Goal: Task Accomplishment & Management: Use online tool/utility

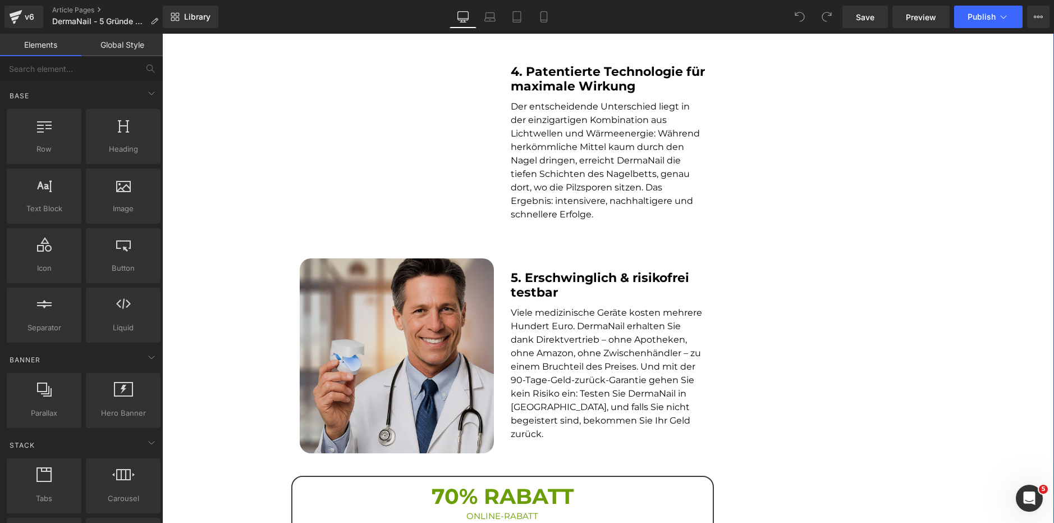
scroll to position [1235, 0]
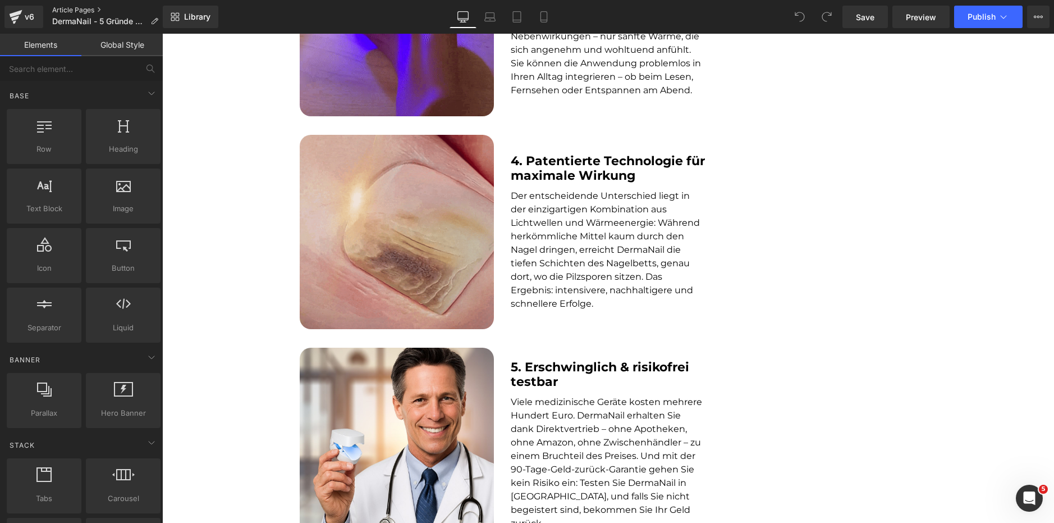
click at [83, 5] on div "v6 Article Pages DermaNail - 5 Gründe Adv" at bounding box center [81, 17] width 163 height 34
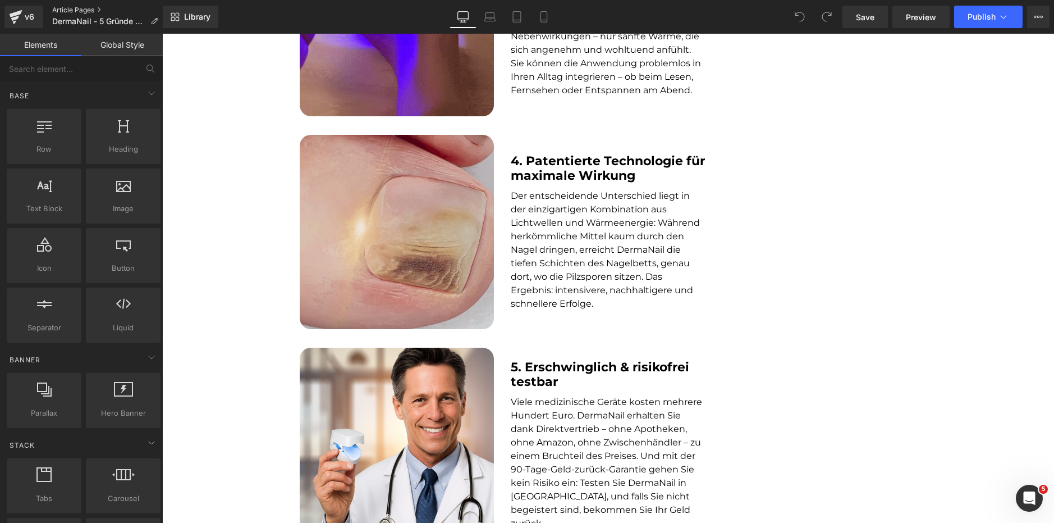
click at [83, 10] on link "Article Pages" at bounding box center [109, 10] width 115 height 9
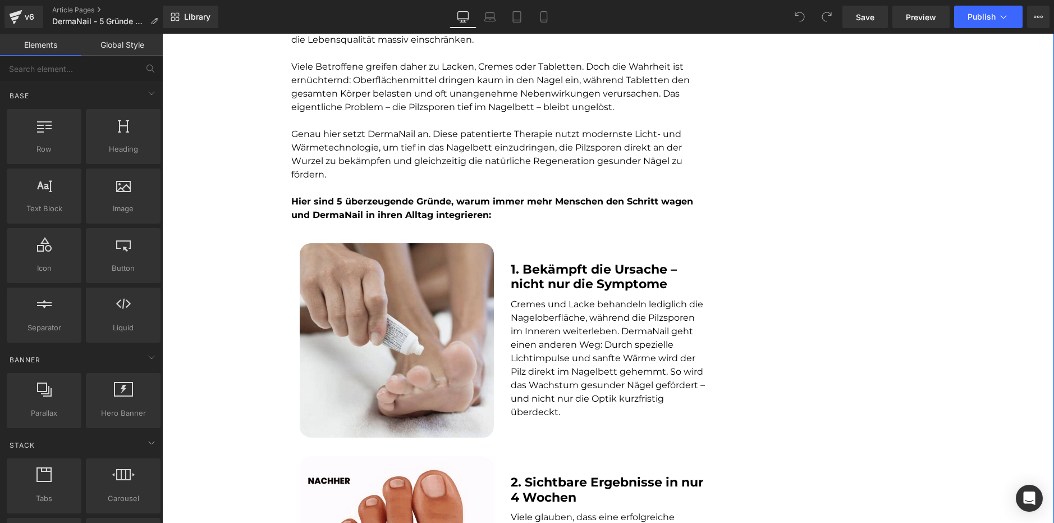
scroll to position [561, 0]
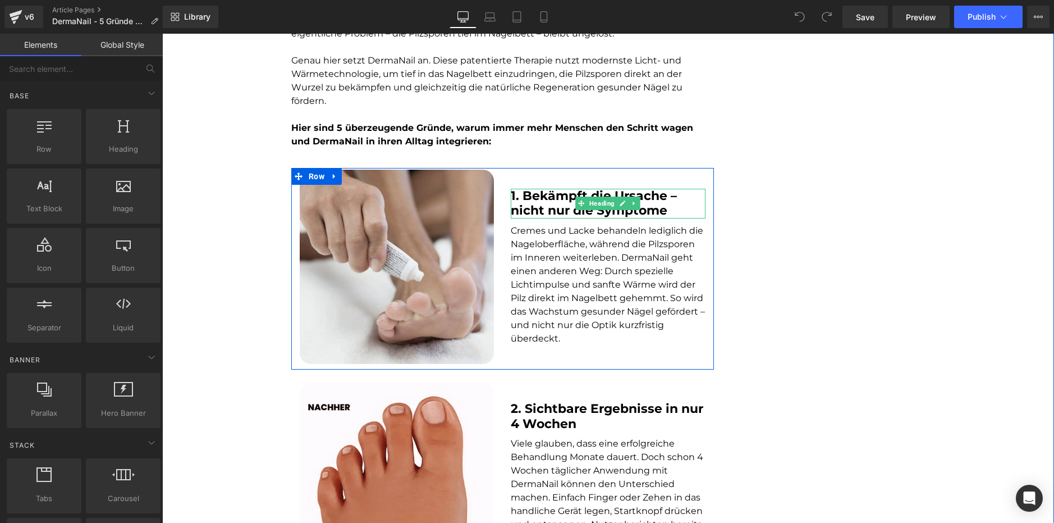
click at [528, 218] on b "1. Bekämpft die Ursache – nicht nur die Symptome" at bounding box center [594, 203] width 166 height 30
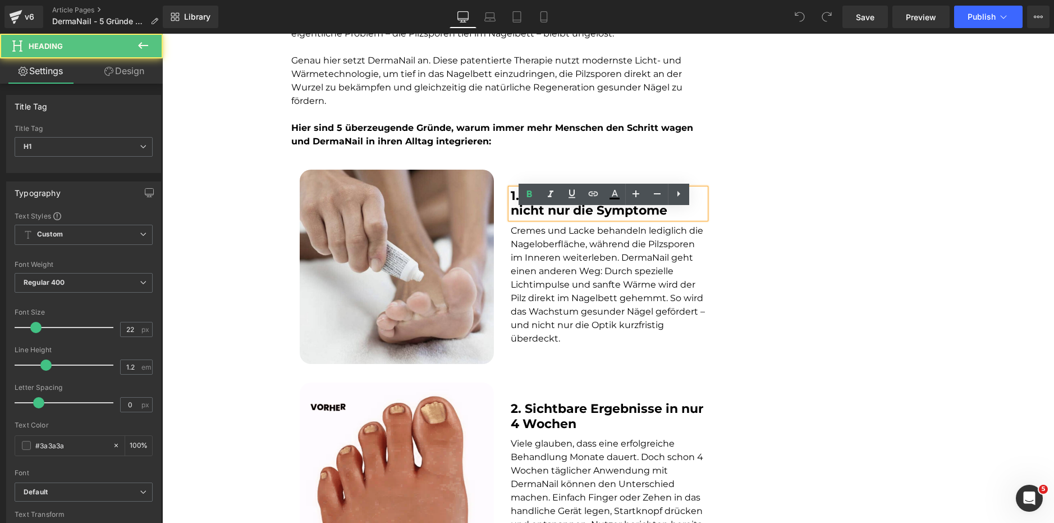
scroll to position [0, 0]
drag, startPoint x: 754, startPoint y: 246, endPoint x: 737, endPoint y: 233, distance: 21.2
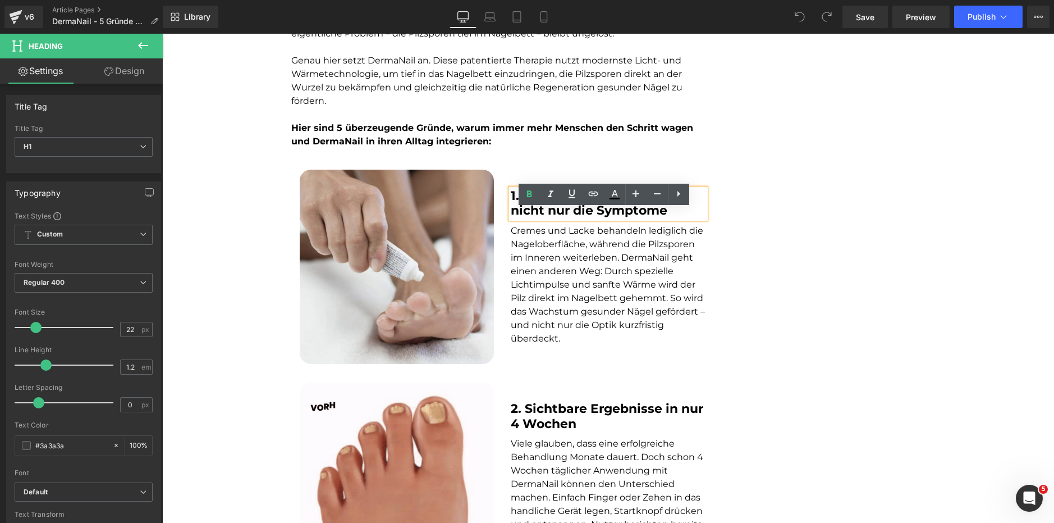
click at [754, 245] on div "TRENDING GESUNDHEIT Text Block 5 Gründe, warum Männer und Frauen mit Nagelpilz …" at bounding box center [608, 490] width 892 height 1914
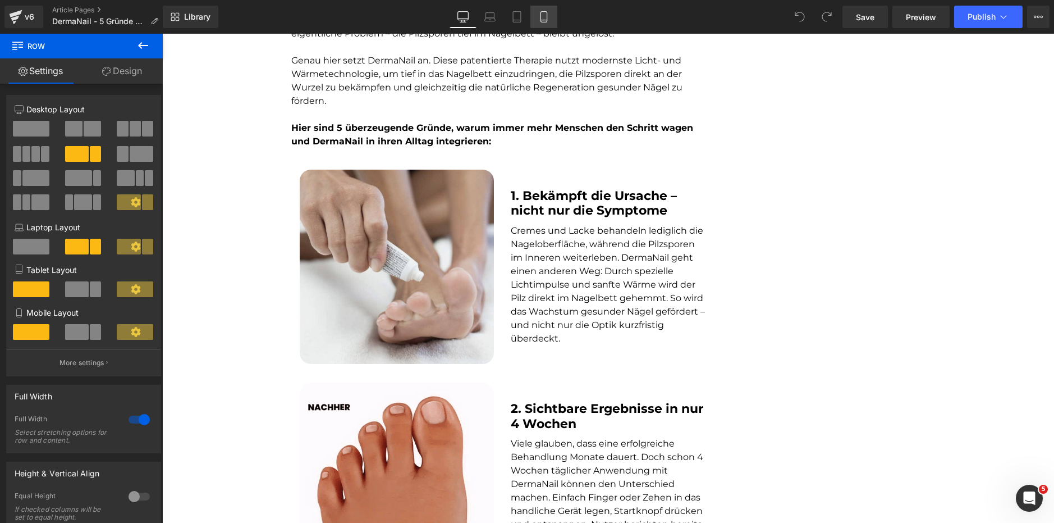
click at [550, 24] on link "Mobile" at bounding box center [543, 17] width 27 height 22
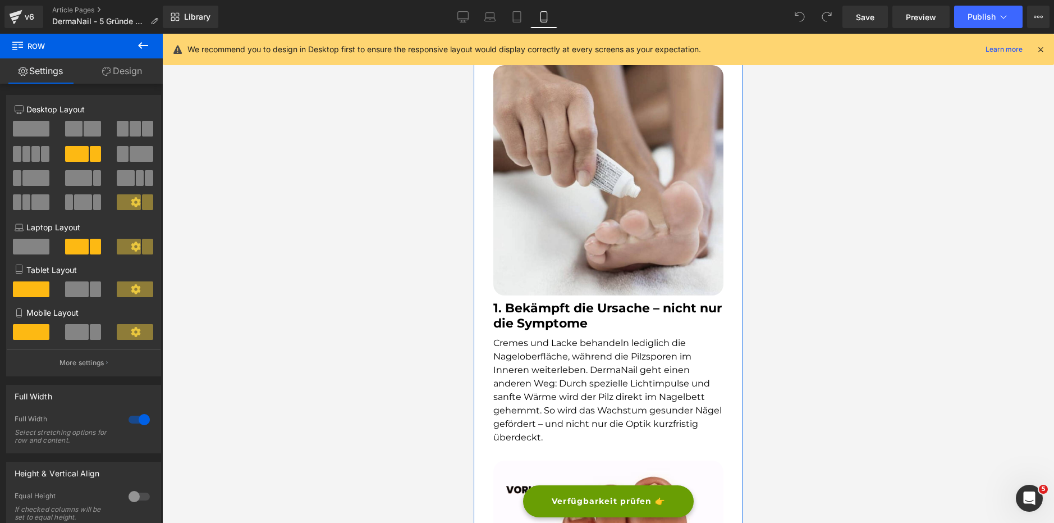
scroll to position [674, 0]
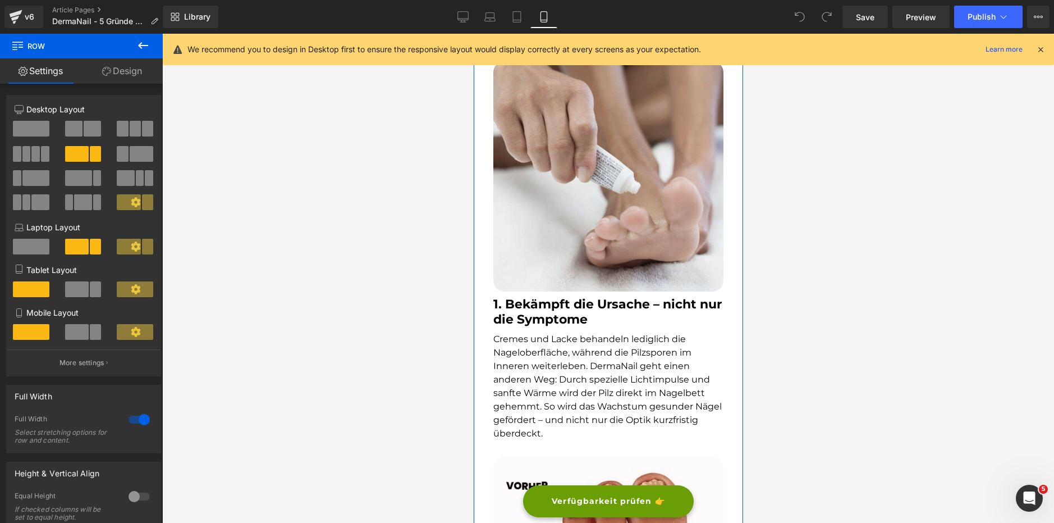
click at [543, 301] on b "1. Bekämpft die Ursache – nicht nur die Symptome" at bounding box center [607, 311] width 228 height 30
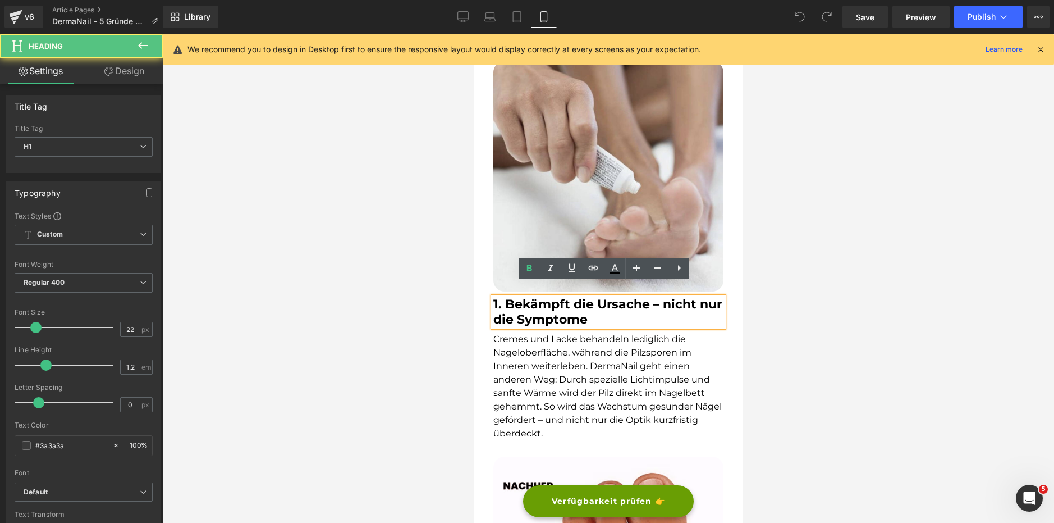
click at [690, 313] on h1 "1. Bekämpft die Ursache – nicht nur die Symptome" at bounding box center [608, 312] width 230 height 30
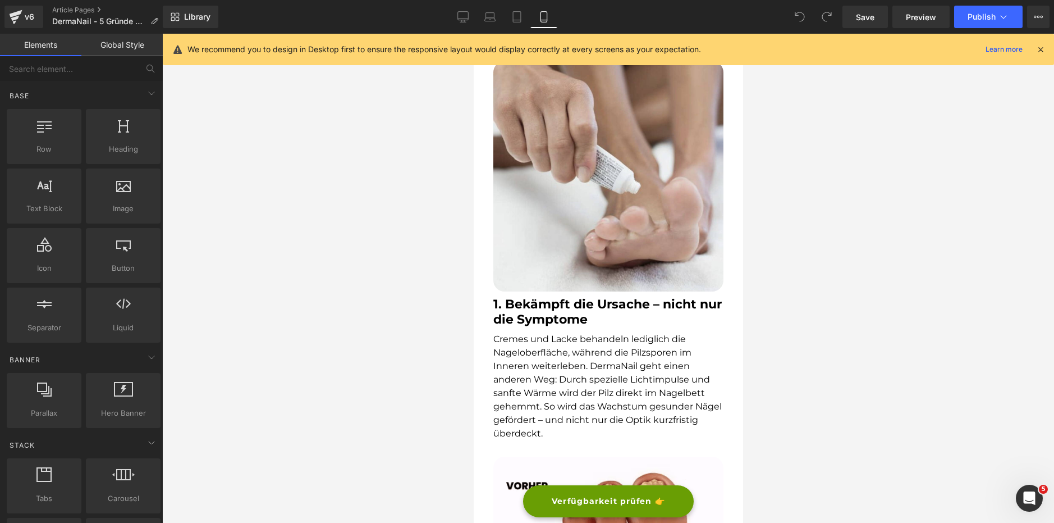
click at [902, 334] on div at bounding box center [608, 278] width 892 height 489
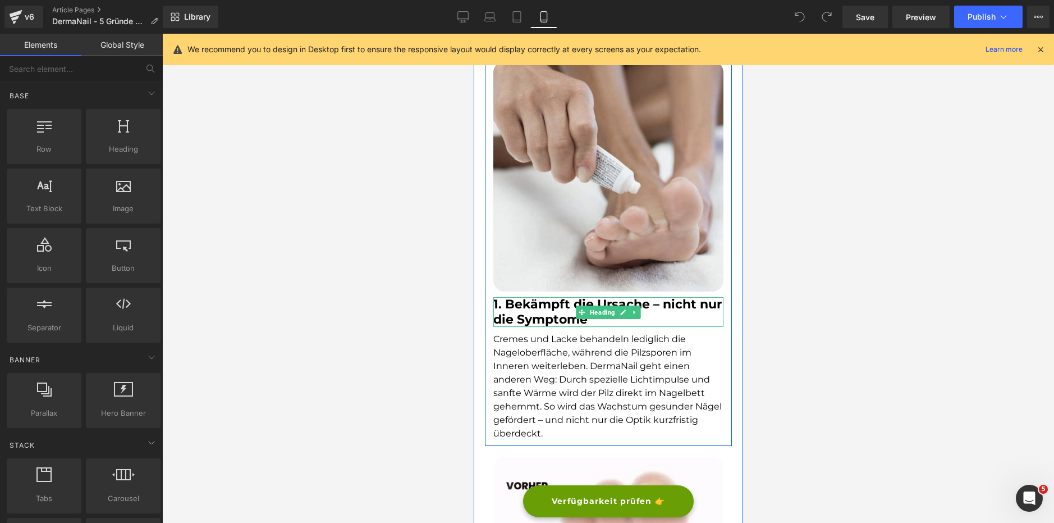
click at [673, 296] on b "1. Bekämpft die Ursache – nicht nur die Symptome" at bounding box center [607, 311] width 228 height 30
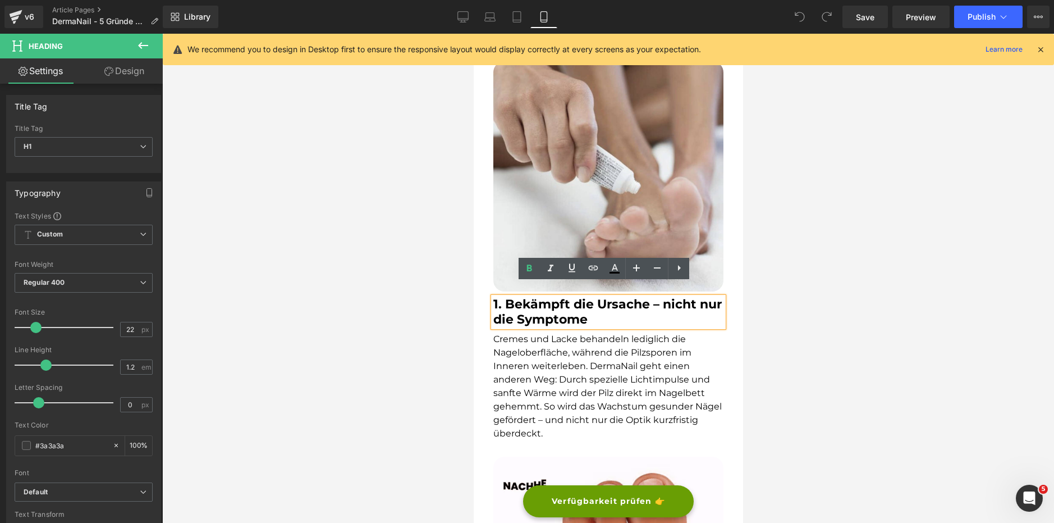
drag, startPoint x: 947, startPoint y: 333, endPoint x: 812, endPoint y: 307, distance: 137.8
click at [947, 332] on div at bounding box center [608, 278] width 892 height 489
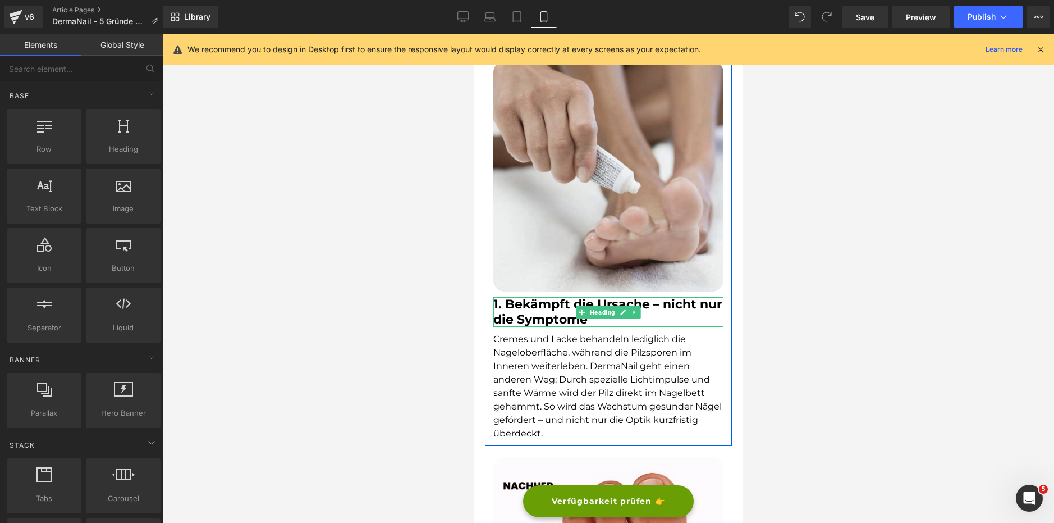
click at [714, 296] on b "1. Bekämpft die Ursache – nicht nur die Symptome" at bounding box center [607, 311] width 228 height 30
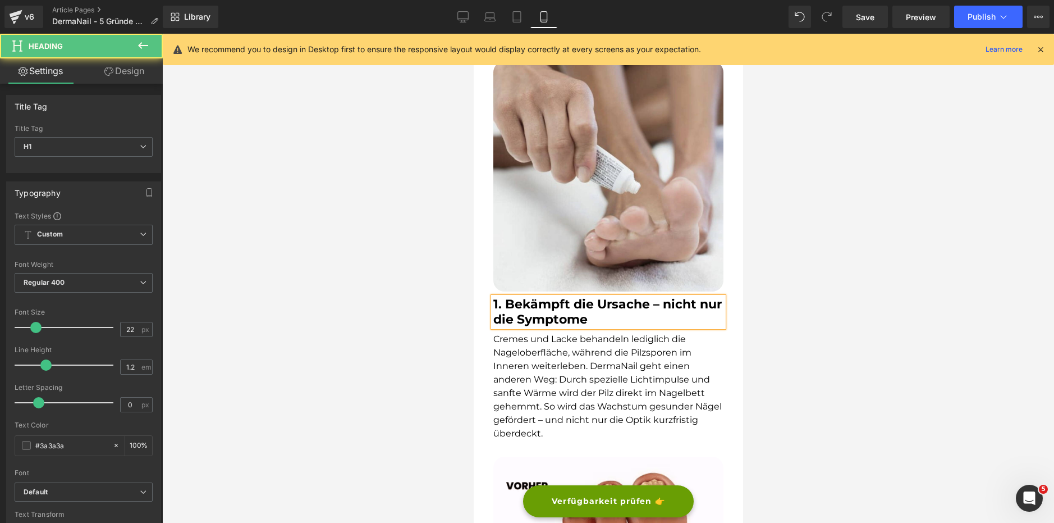
click at [636, 315] on div "1. Bekämpft die Ursache – nicht nur die Symptome" at bounding box center [608, 312] width 230 height 30
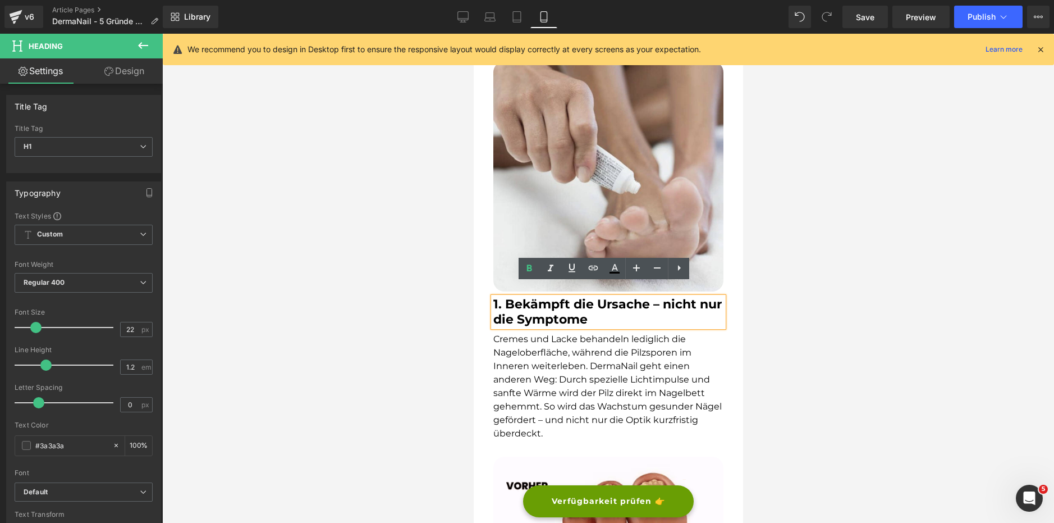
drag, startPoint x: 456, startPoint y: 283, endPoint x: 463, endPoint y: 282, distance: 6.8
click at [456, 282] on div at bounding box center [608, 278] width 892 height 489
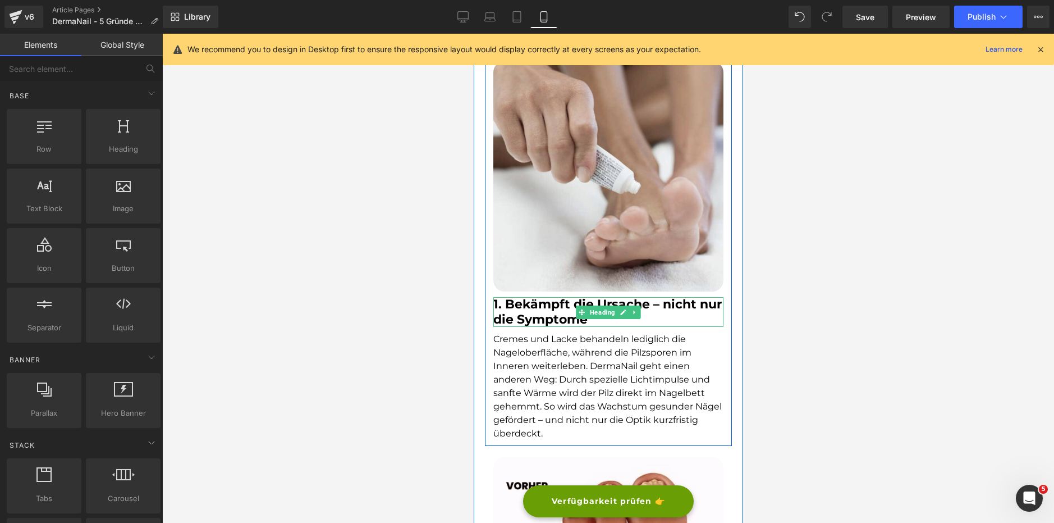
click at [540, 301] on b "1. Bekämpft die Ursache – nicht nur die Symptome" at bounding box center [607, 311] width 228 height 30
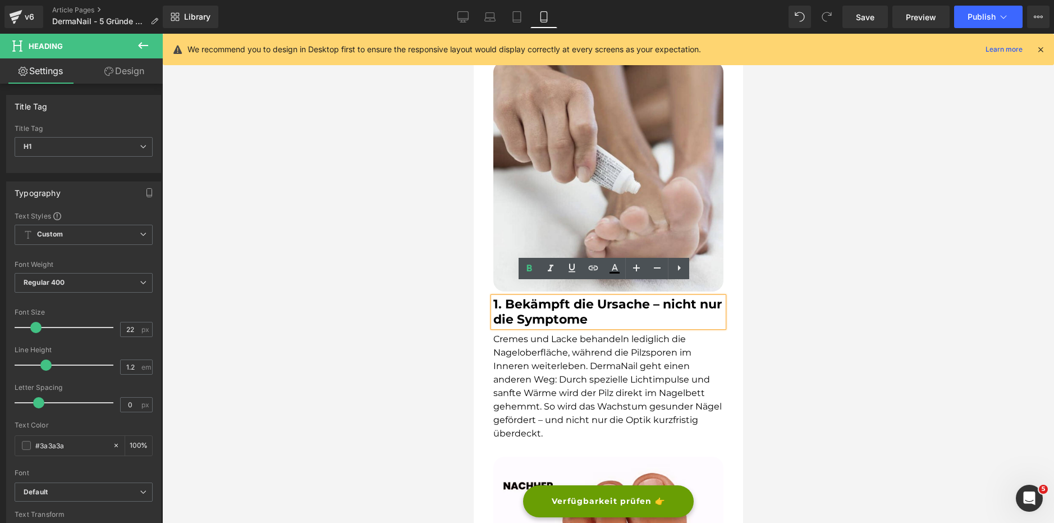
click at [493, 297] on div "1. Bekämpft die Ursache – nicht nur die Symptome" at bounding box center [608, 312] width 230 height 30
click at [1039, 48] on icon at bounding box center [1041, 49] width 10 height 10
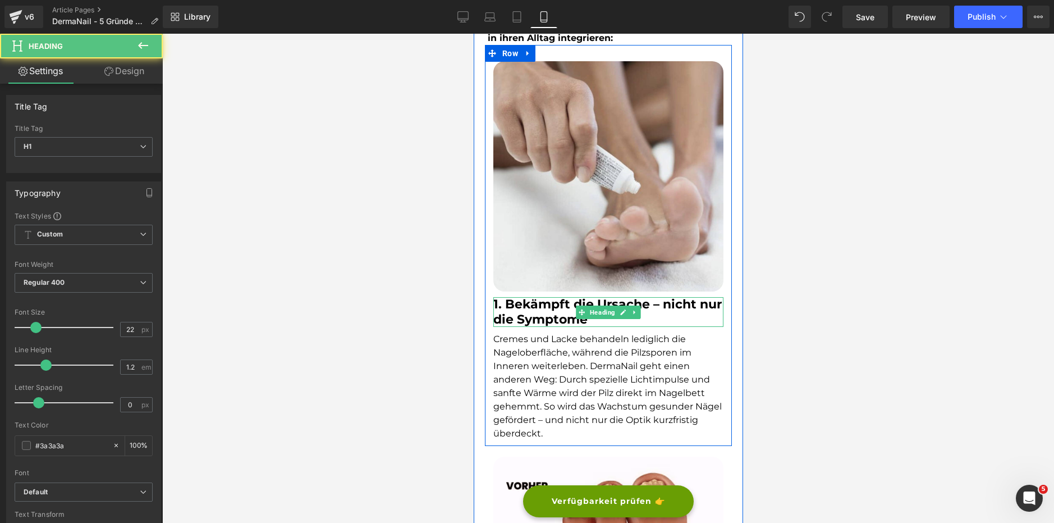
click at [642, 296] on b "1. Bekämpft die Ursache – nicht nur die Symptome" at bounding box center [607, 311] width 228 height 30
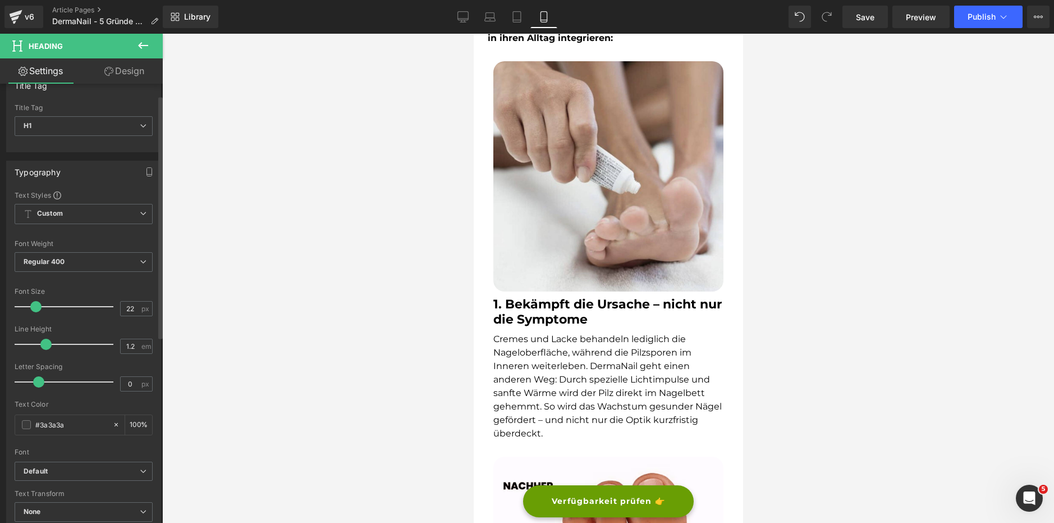
scroll to position [0, 0]
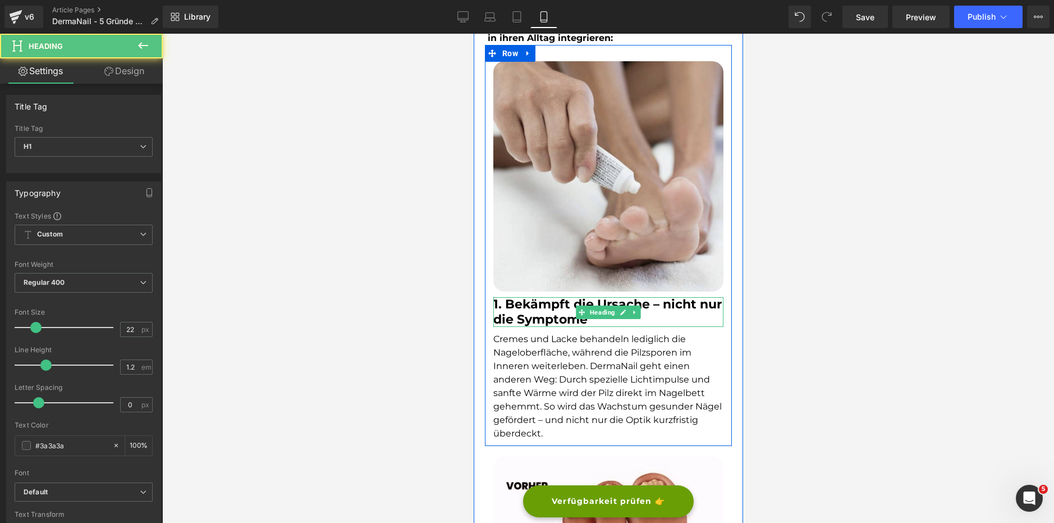
click at [518, 299] on b "1. Bekämpft die Ursache – nicht nur die Symptome" at bounding box center [607, 311] width 228 height 30
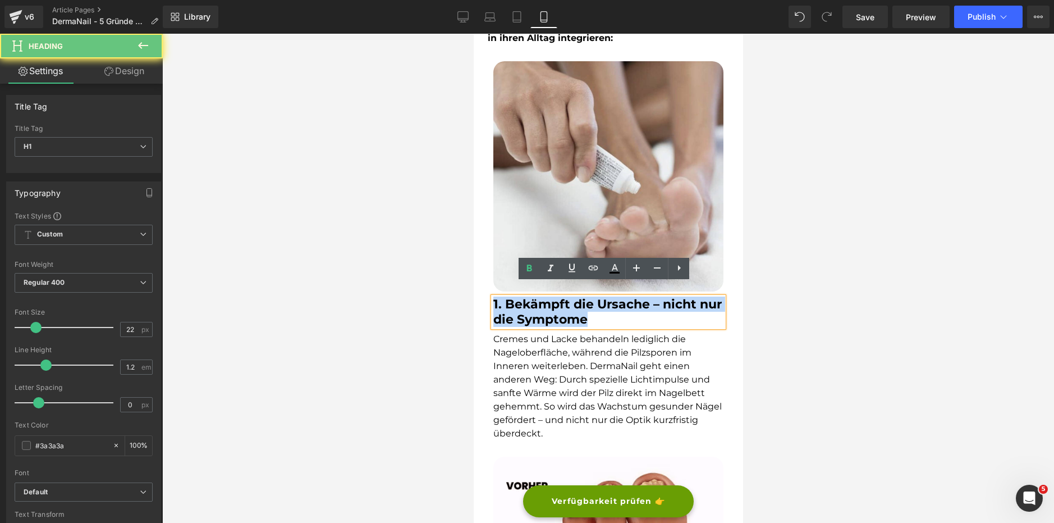
click at [518, 299] on b "1. Bekämpft die Ursache – nicht nur die Symptome" at bounding box center [607, 311] width 228 height 30
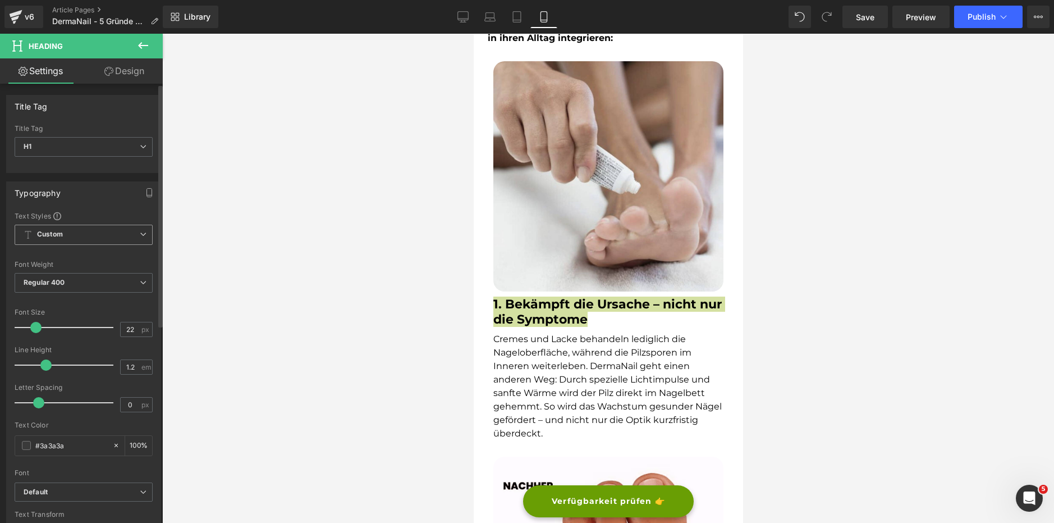
click at [124, 236] on span "Custom Setup Global Style" at bounding box center [84, 235] width 138 height 20
click at [221, 235] on div at bounding box center [608, 278] width 892 height 489
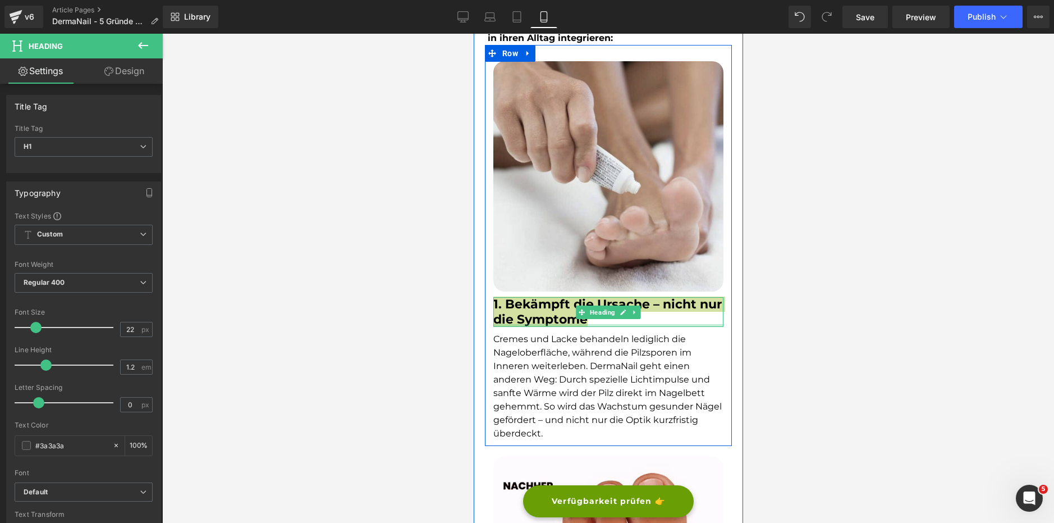
click at [547, 324] on div at bounding box center [608, 325] width 230 height 3
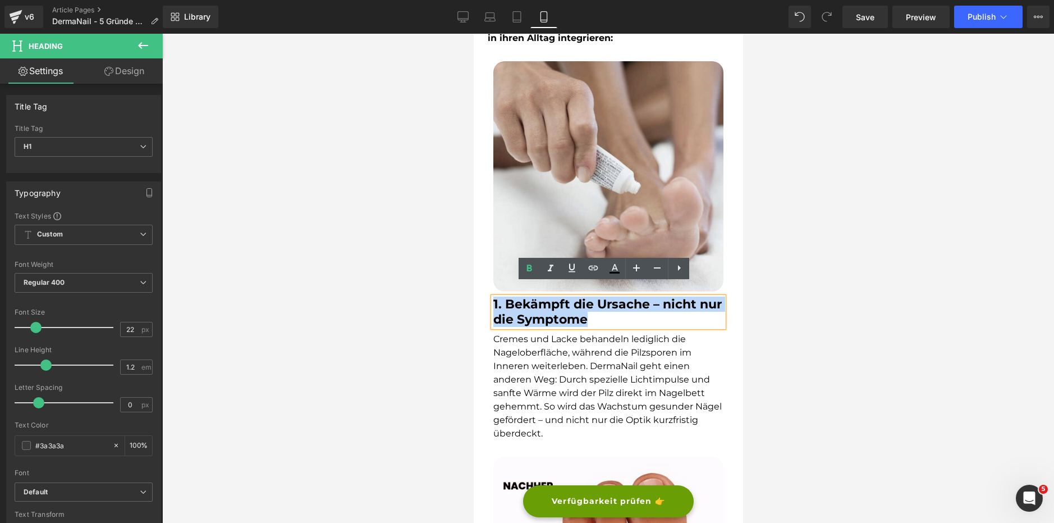
click at [543, 303] on b "1. Bekämpft die Ursache – nicht nur die Symptome" at bounding box center [607, 311] width 228 height 30
copy b "1. Bekämpft die Ursache – nicht nur die Symptome"
